Goal: Navigation & Orientation: Find specific page/section

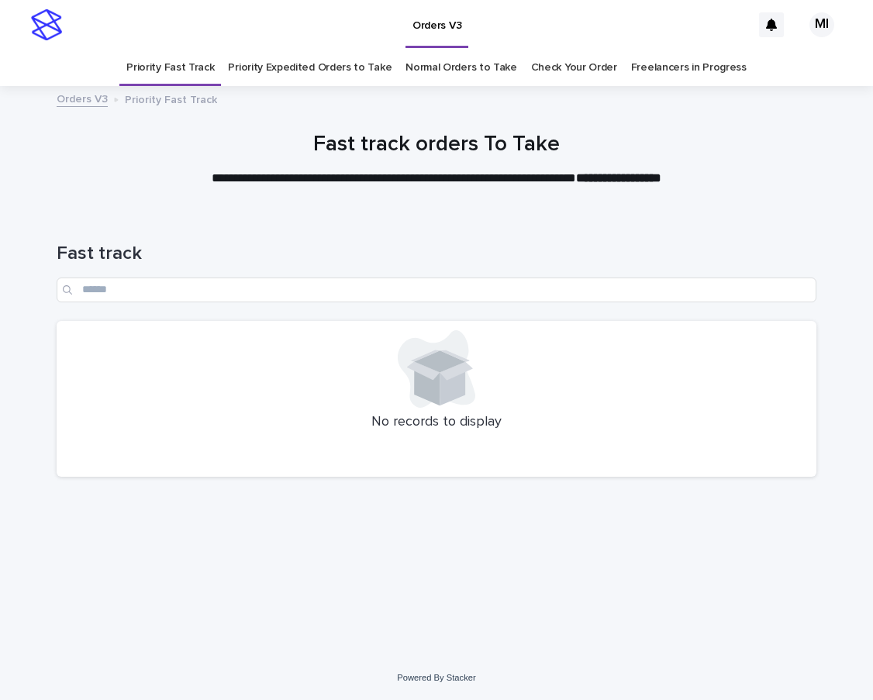
click at [443, 67] on link "Normal Orders to Take" at bounding box center [461, 68] width 112 height 36
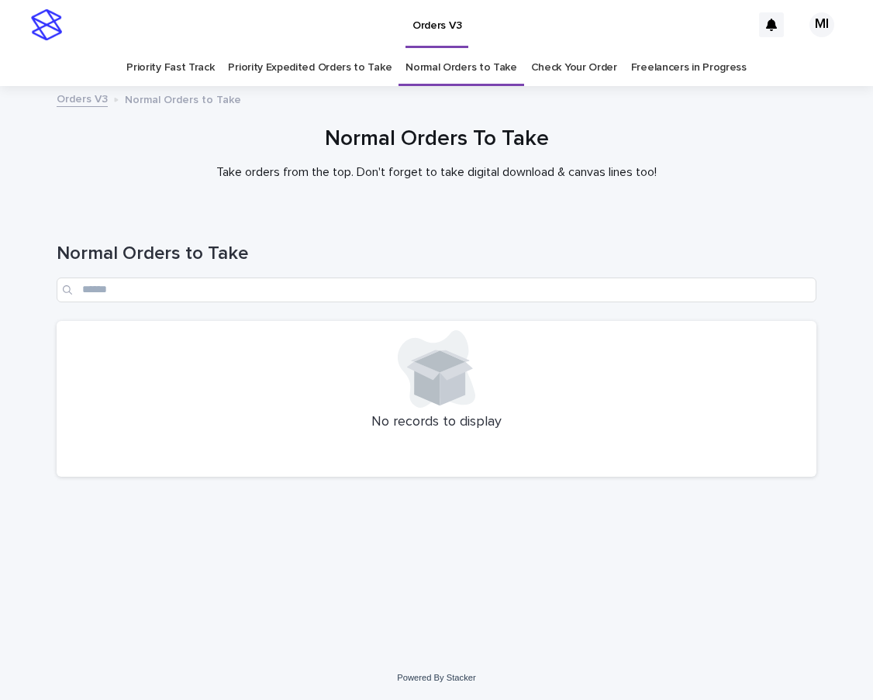
click at [315, 74] on link "Priority Expedited Orders to Take" at bounding box center [310, 68] width 164 height 36
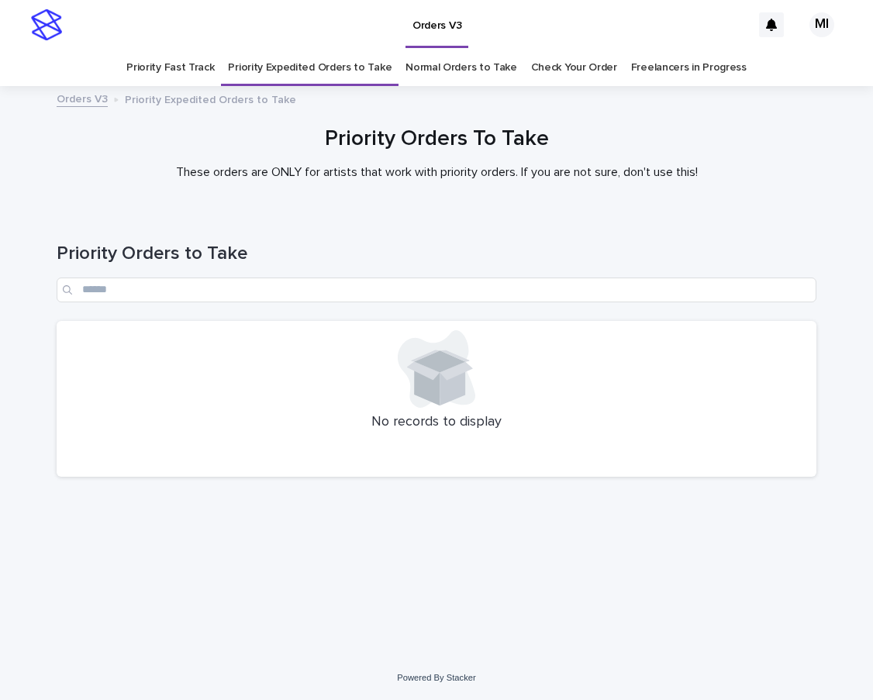
click at [570, 74] on link "Check Your Order" at bounding box center [574, 68] width 86 height 36
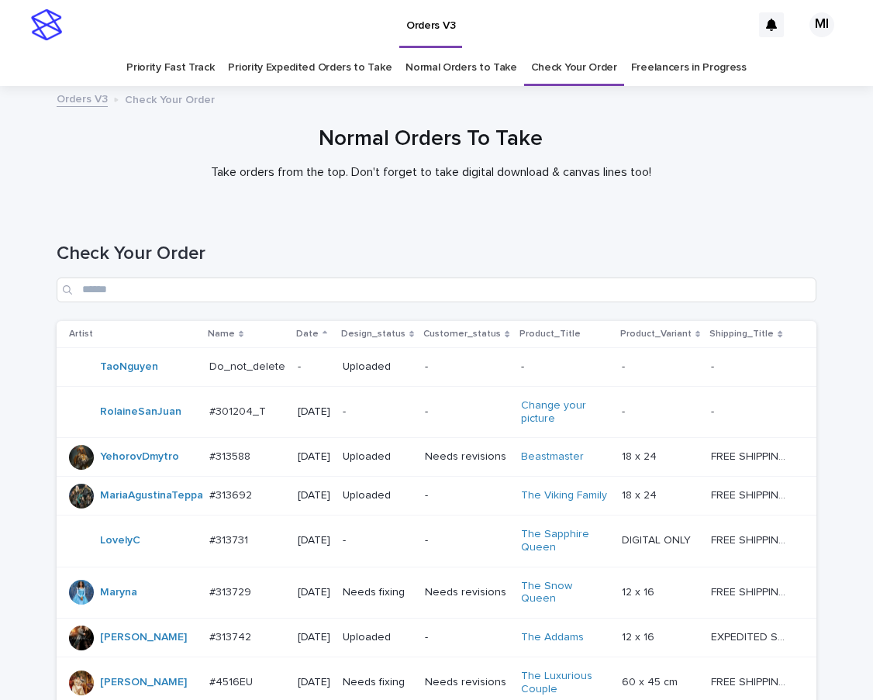
click at [452, 74] on link "Normal Orders to Take" at bounding box center [461, 68] width 112 height 36
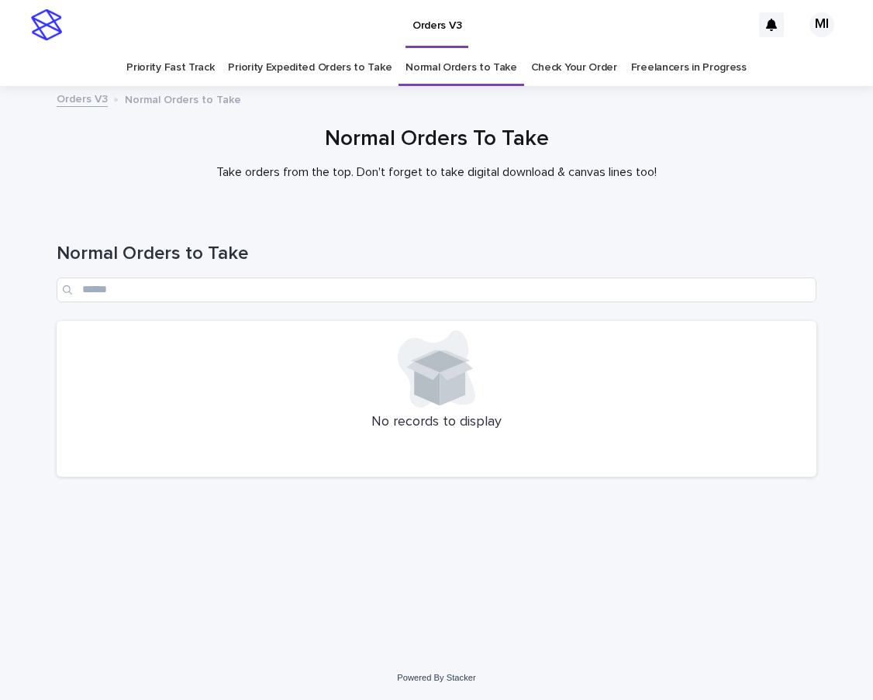
click at [638, 544] on div "Loading... Saving… Loading... Saving… Normal Orders to Take No records to displ…" at bounding box center [436, 414] width 775 height 405
click at [340, 73] on link "Priority Expedited Orders to Take" at bounding box center [310, 68] width 164 height 36
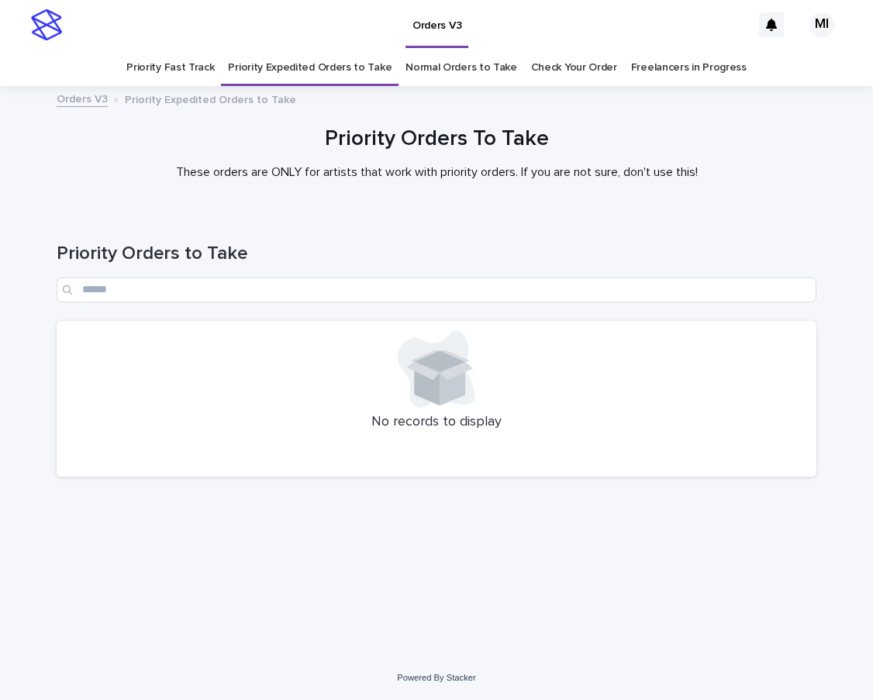
click at [199, 73] on link "Priority Fast Track" at bounding box center [170, 68] width 88 height 36
